Goal: Task Accomplishment & Management: Complete application form

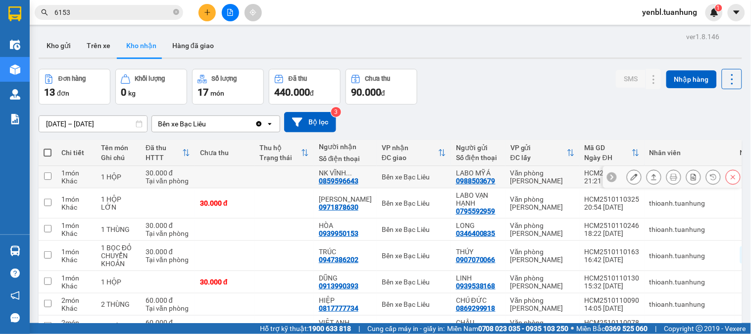
scroll to position [55, 0]
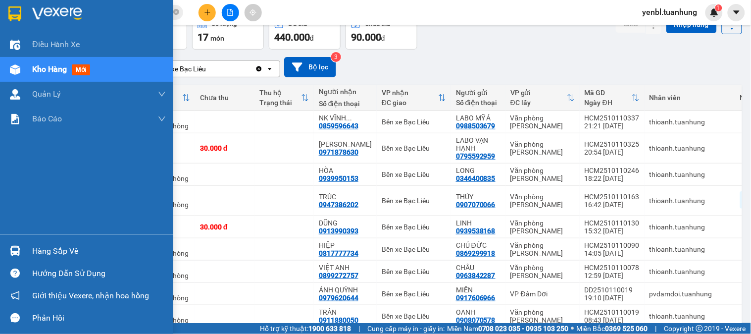
click at [43, 249] on div "Hàng sắp về" at bounding box center [99, 251] width 134 height 15
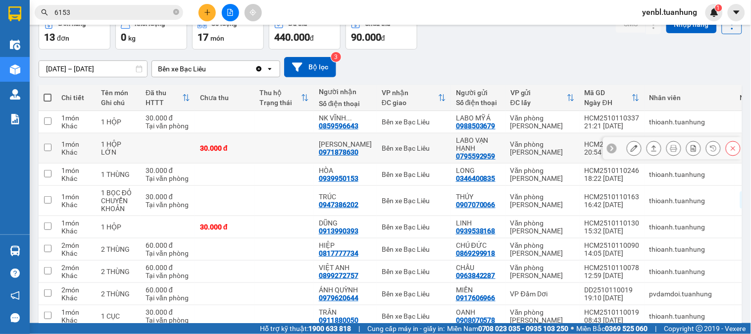
click at [506, 141] on section "Kết quả tìm kiếm ( 22 ) Bộ lọc Mã ĐH Trạng thái Món hàng Thu hộ Tổng cước Chưa …" at bounding box center [375, 167] width 751 height 334
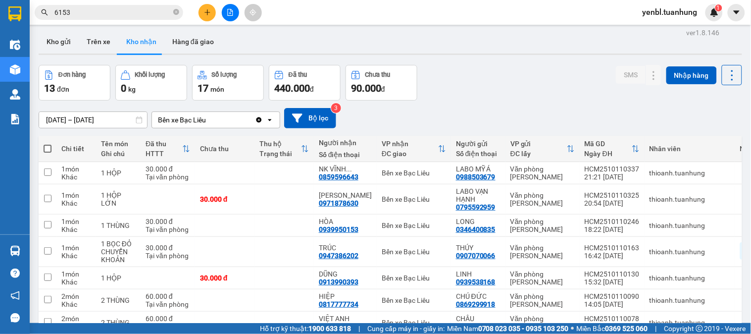
scroll to position [0, 0]
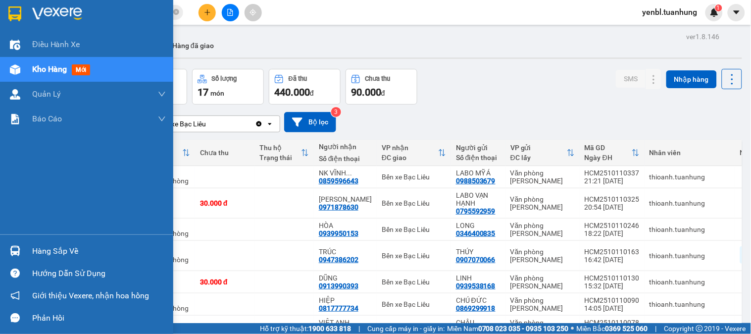
click at [35, 252] on div "Hàng sắp về" at bounding box center [99, 251] width 134 height 15
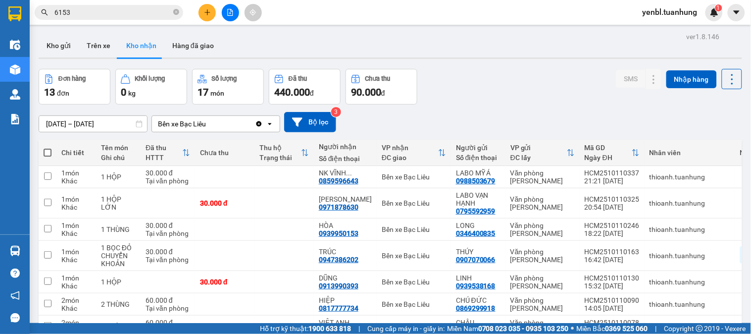
click at [521, 101] on section "Kết quả tìm kiếm ( 22 ) Bộ lọc Mã ĐH Trạng thái Món hàng Thu hộ Tổng cước Chưa …" at bounding box center [375, 167] width 751 height 334
click at [210, 11] on icon "plus" at bounding box center [207, 12] width 7 height 7
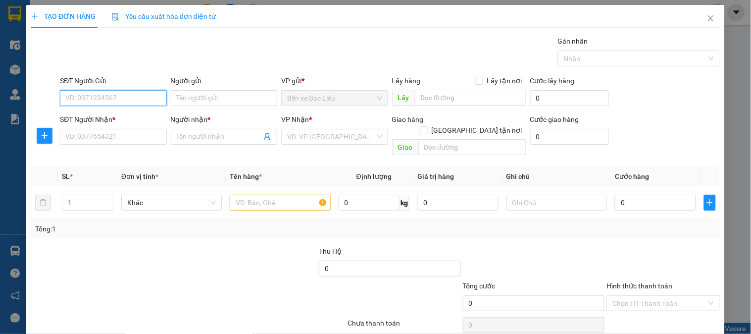
click at [91, 98] on input "SĐT Người Gửi" at bounding box center [113, 98] width 106 height 16
click at [90, 96] on input "SĐT Người Gửi" at bounding box center [113, 98] width 106 height 16
type input "0941694694"
click at [129, 124] on div "0941694694 - TIẾN" at bounding box center [111, 118] width 105 height 16
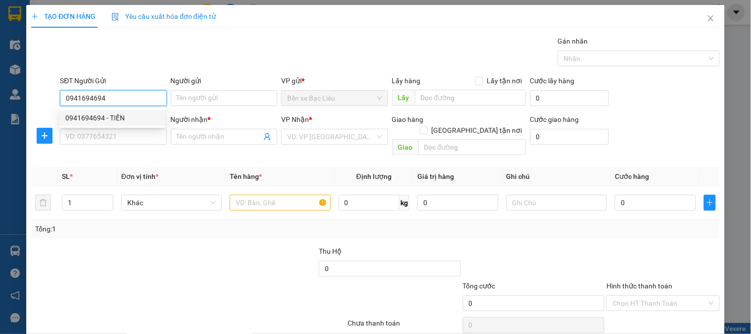
type input "TIẾN"
type input "0941694694"
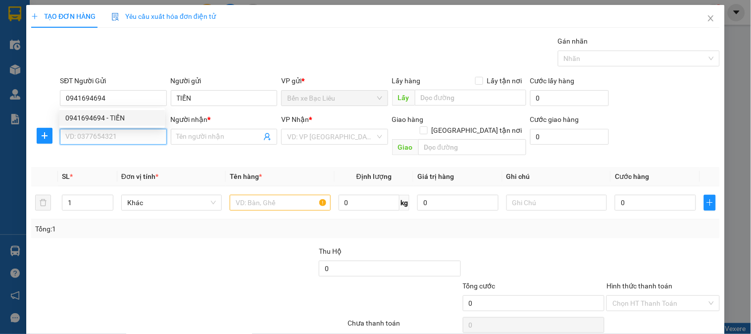
click at [120, 131] on input "SĐT Người Nhận *" at bounding box center [113, 137] width 106 height 16
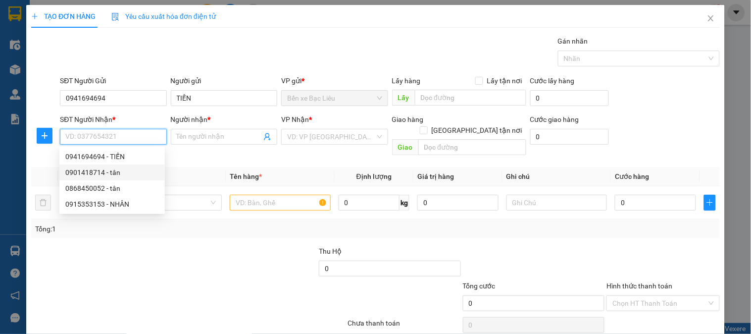
click at [129, 171] on div "0901418714 - tân" at bounding box center [112, 172] width 94 height 11
type input "0901418714"
type input "tân"
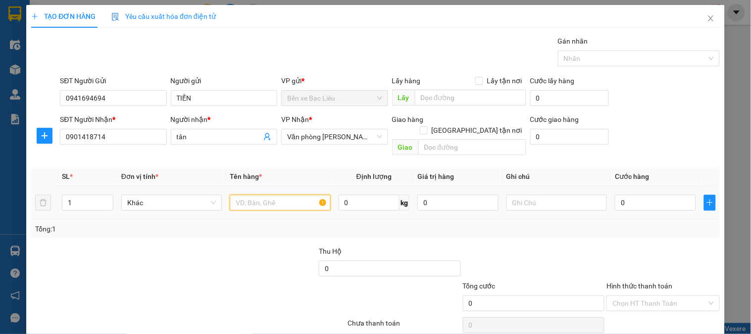
click at [264, 195] on input "text" at bounding box center [280, 203] width 101 height 16
type input "1 thung"
click at [647, 195] on input "0" at bounding box center [655, 203] width 81 height 16
type input "4"
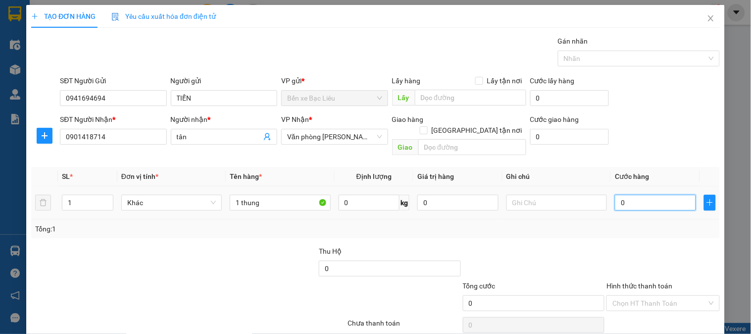
type input "4"
type input "40"
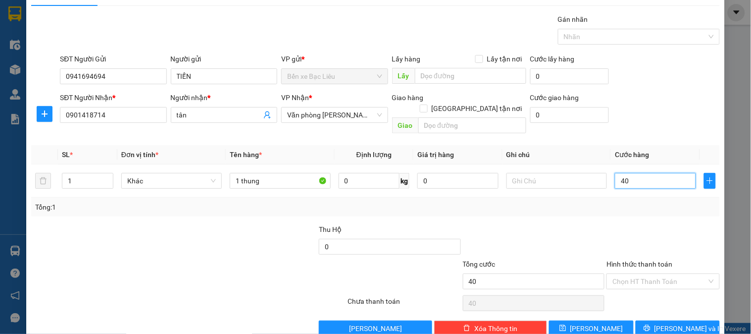
scroll to position [32, 0]
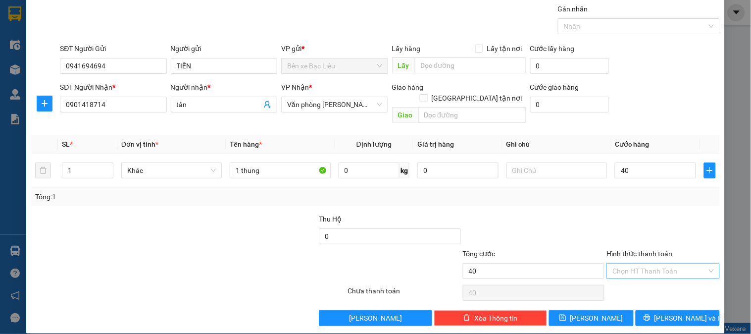
type input "40.000"
click at [645, 264] on input "Hình thức thanh toán" at bounding box center [660, 270] width 94 height 15
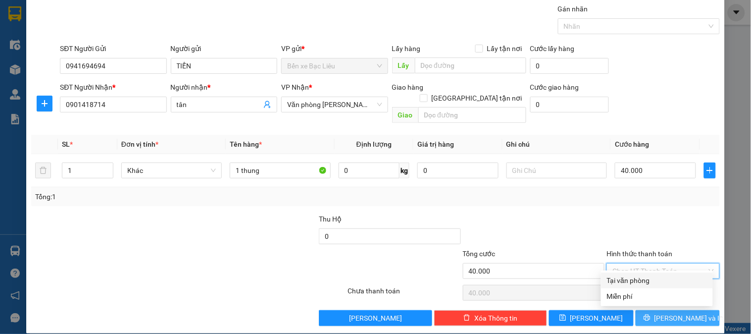
drag, startPoint x: 629, startPoint y: 278, endPoint x: 646, endPoint y: 306, distance: 32.7
click at [629, 278] on div "Tại văn phòng" at bounding box center [657, 280] width 100 height 11
type input "0"
click at [650, 314] on icon "printer" at bounding box center [647, 317] width 6 height 6
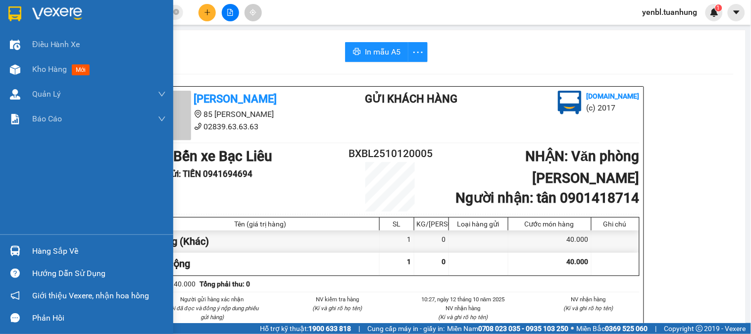
click at [43, 241] on div "Hàng sắp về" at bounding box center [86, 251] width 173 height 22
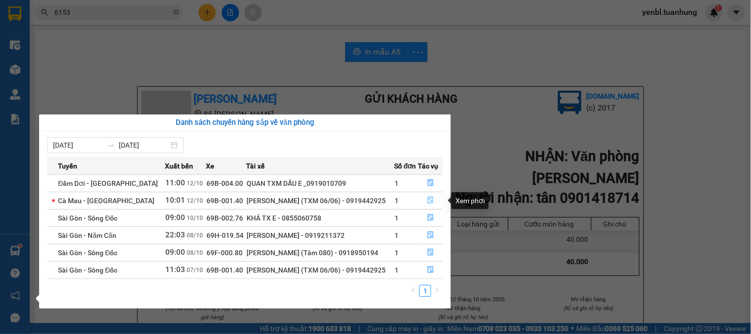
click at [428, 199] on icon "file-done" at bounding box center [431, 200] width 6 height 7
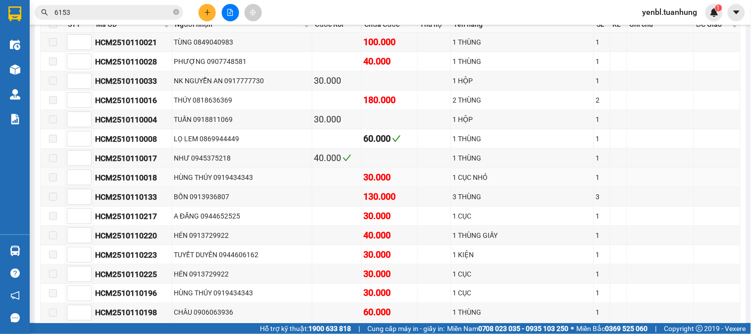
type input "[DATE]"
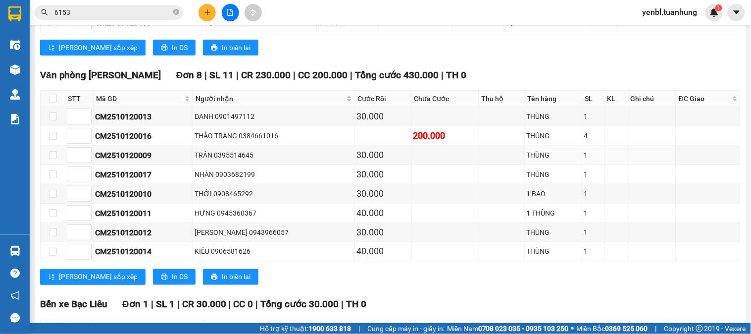
scroll to position [161, 0]
